Goal: Transaction & Acquisition: Book appointment/travel/reservation

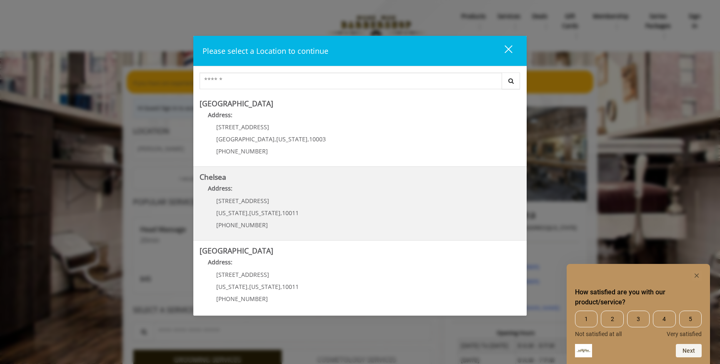
click at [365, 193] on p "Address:" at bounding box center [360, 190] width 321 height 13
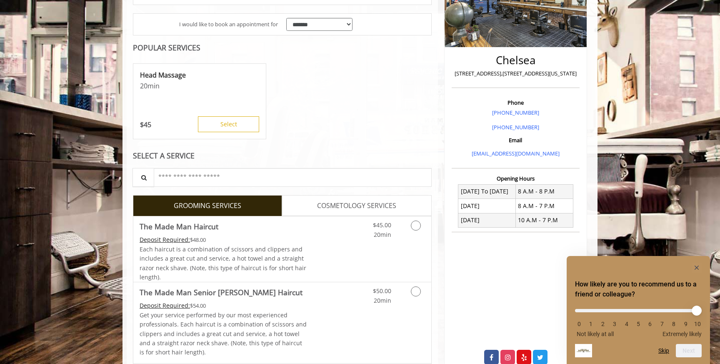
scroll to position [190, 0]
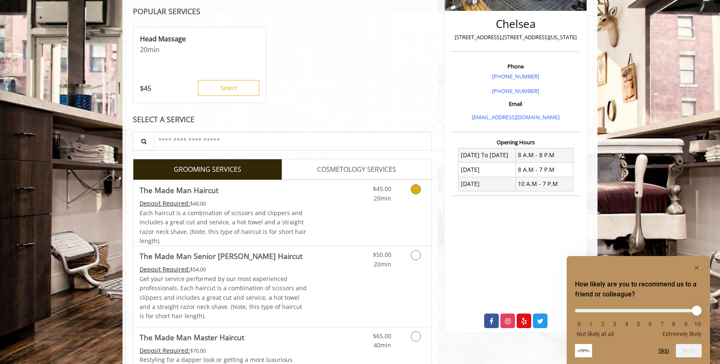
click at [392, 202] on div "$45.00 20min" at bounding box center [373, 191] width 47 height 23
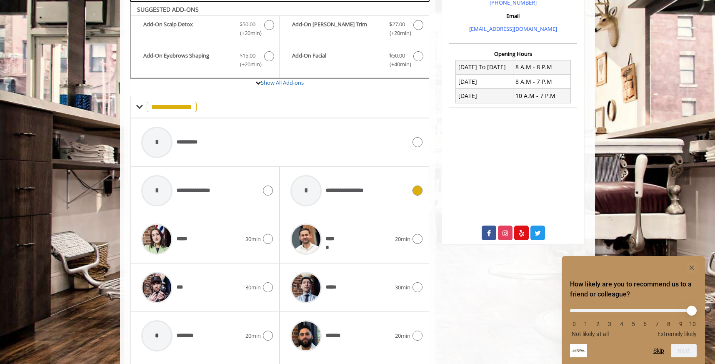
scroll to position [280, 0]
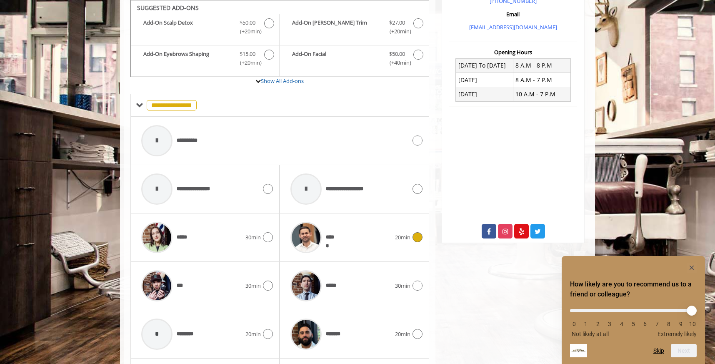
click at [355, 231] on div "*****" at bounding box center [340, 237] width 108 height 40
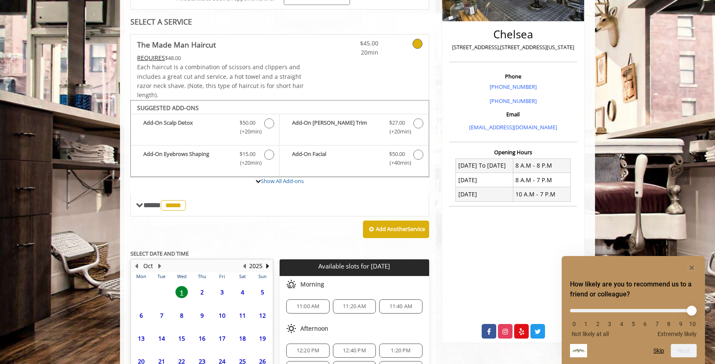
scroll to position [259, 0]
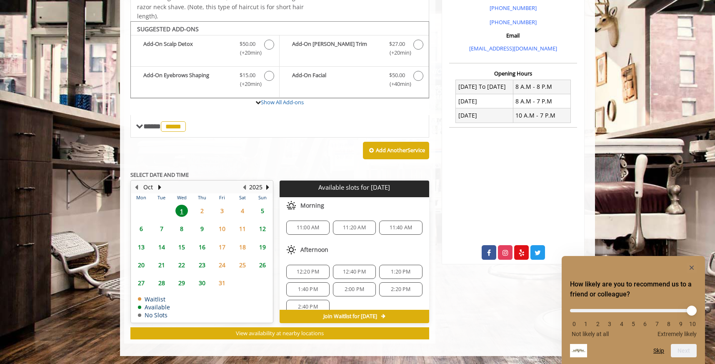
click at [311, 272] on span "12:20 PM" at bounding box center [308, 271] width 23 height 7
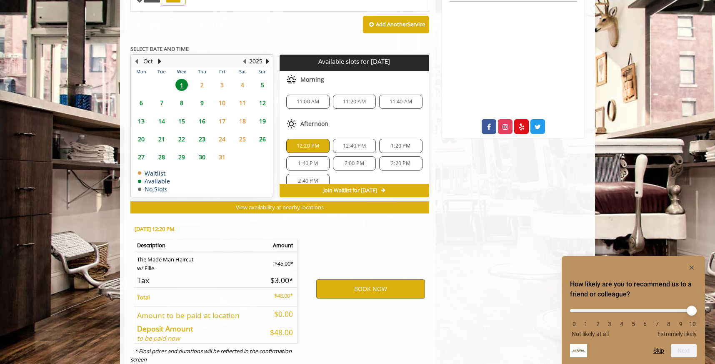
scroll to position [409, 0]
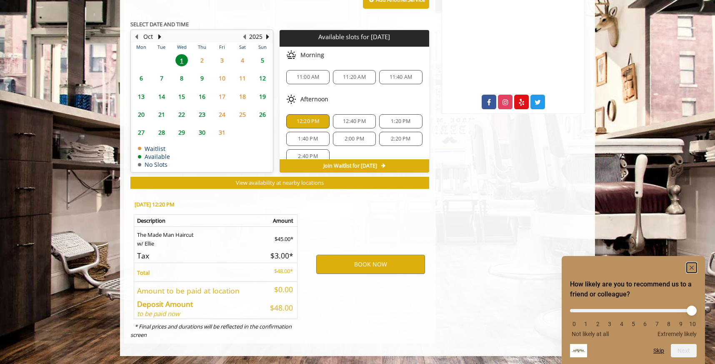
click at [692, 262] on icon "Hide survey" at bounding box center [692, 267] width 10 height 10
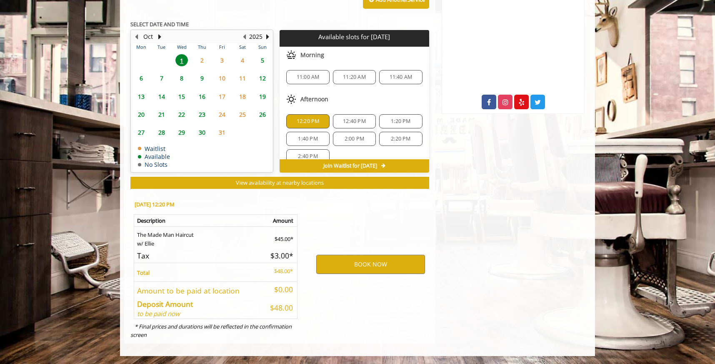
click at [205, 62] on span "2" at bounding box center [202, 60] width 12 height 12
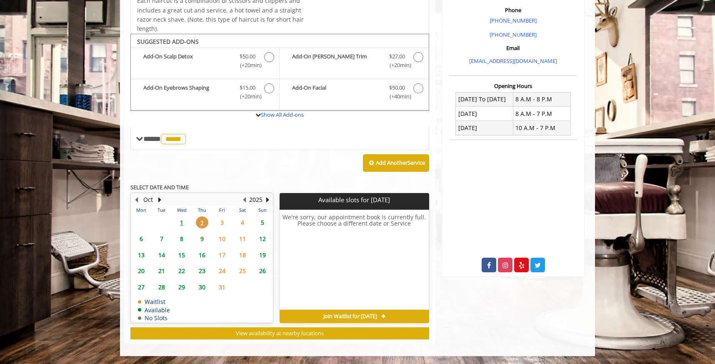
click at [182, 219] on span "1" at bounding box center [181, 222] width 12 height 12
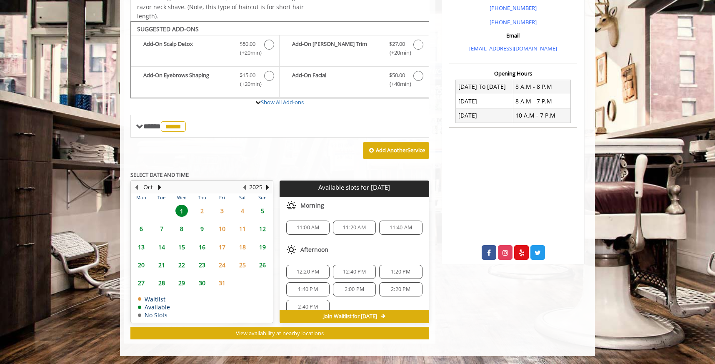
scroll to position [11, 0]
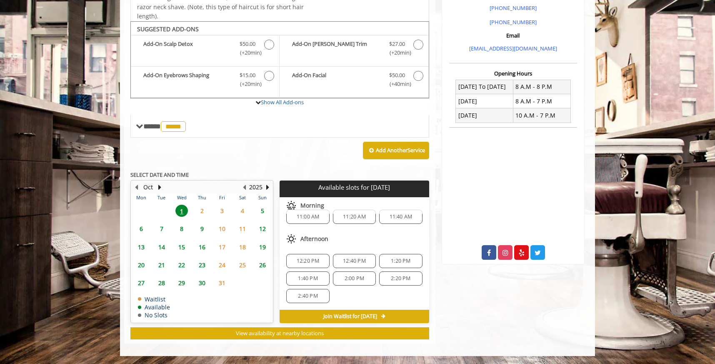
click at [316, 257] on span "12:20 PM" at bounding box center [308, 260] width 23 height 7
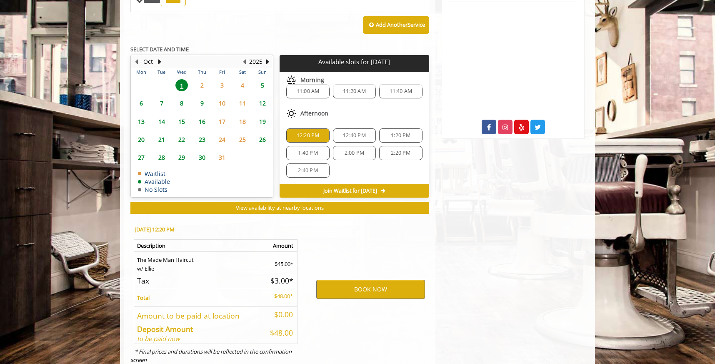
scroll to position [409, 0]
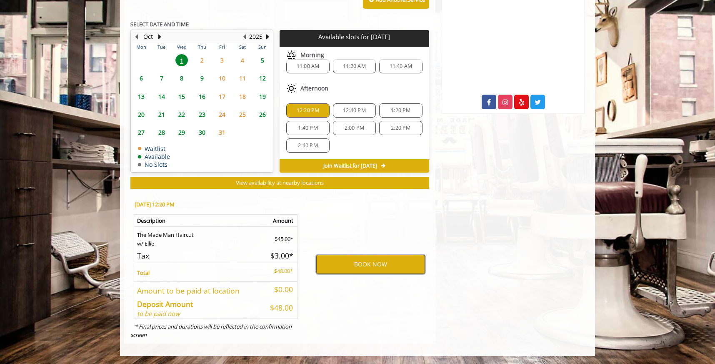
click at [386, 268] on button "BOOK NOW" at bounding box center [370, 264] width 109 height 19
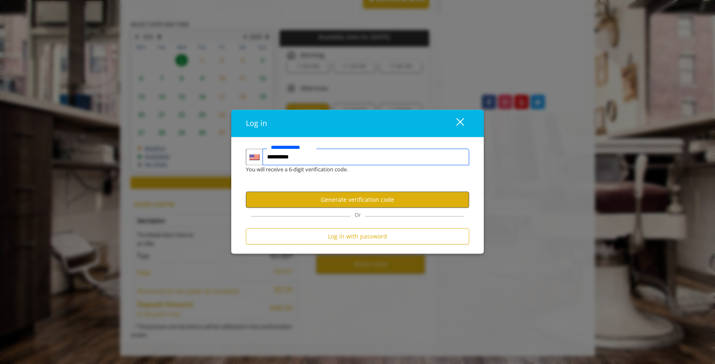
type input "**********"
click at [347, 197] on button "Generate verification code" at bounding box center [357, 200] width 223 height 16
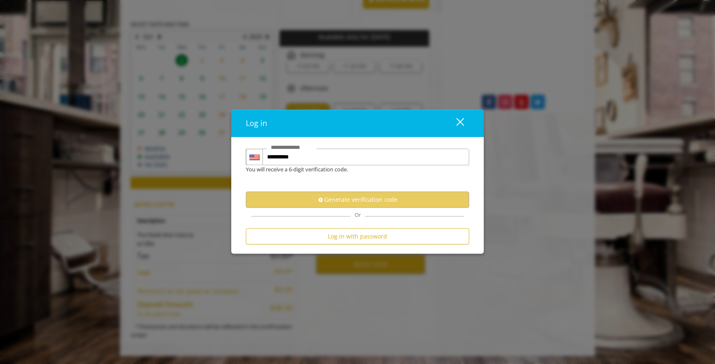
scroll to position [0, 0]
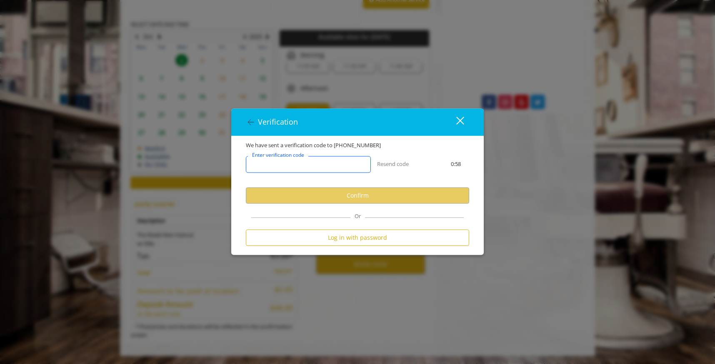
click at [333, 165] on input "Enter verification code" at bounding box center [308, 164] width 125 height 17
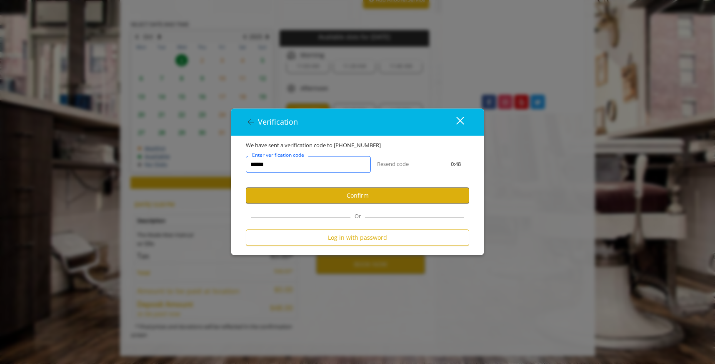
type input "******"
click at [361, 203] on button "Confirm" at bounding box center [357, 195] width 223 height 16
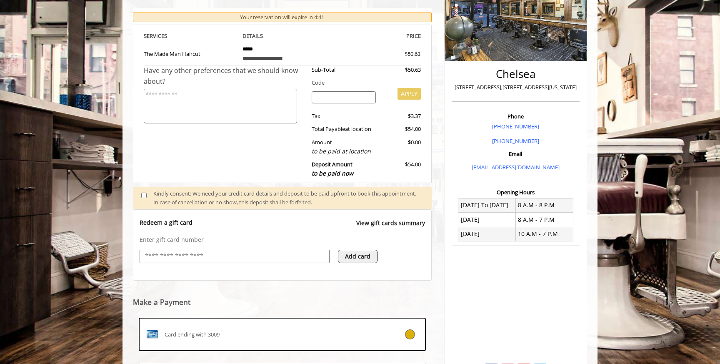
scroll to position [233, 0]
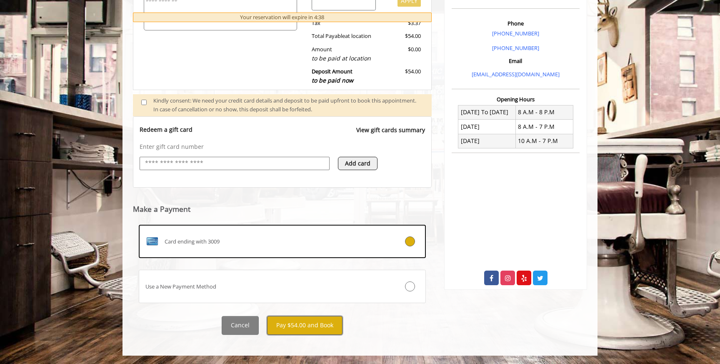
click at [299, 324] on button "Pay $54.00 and Book" at bounding box center [304, 325] width 75 height 19
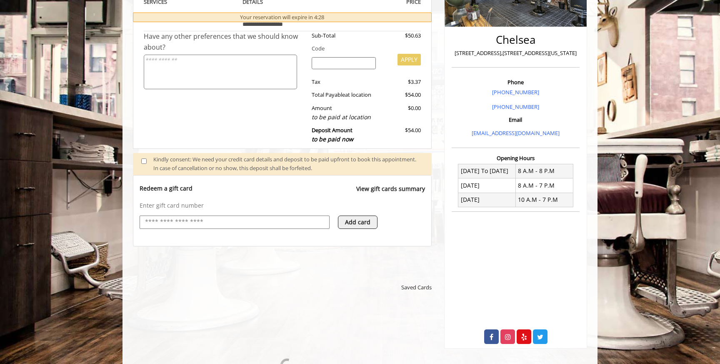
scroll to position [297, 0]
